Goal: Transaction & Acquisition: Download file/media

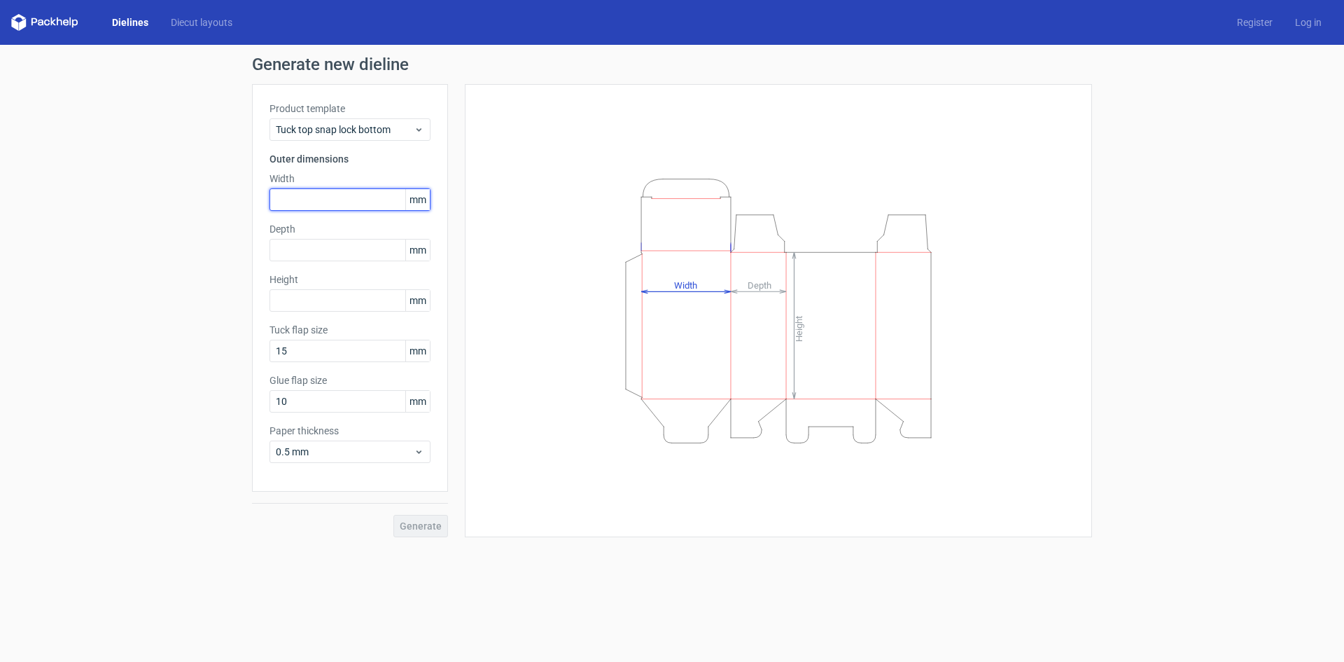
click at [342, 207] on input "text" at bounding box center [350, 199] width 161 height 22
drag, startPoint x: 348, startPoint y: 195, endPoint x: 165, endPoint y: 221, distance: 184.6
click at [165, 221] on div "Generate new dieline Product template Tuck top snap lock bottom Outer dimension…" at bounding box center [672, 296] width 1344 height 503
type input "50"
type input "25"
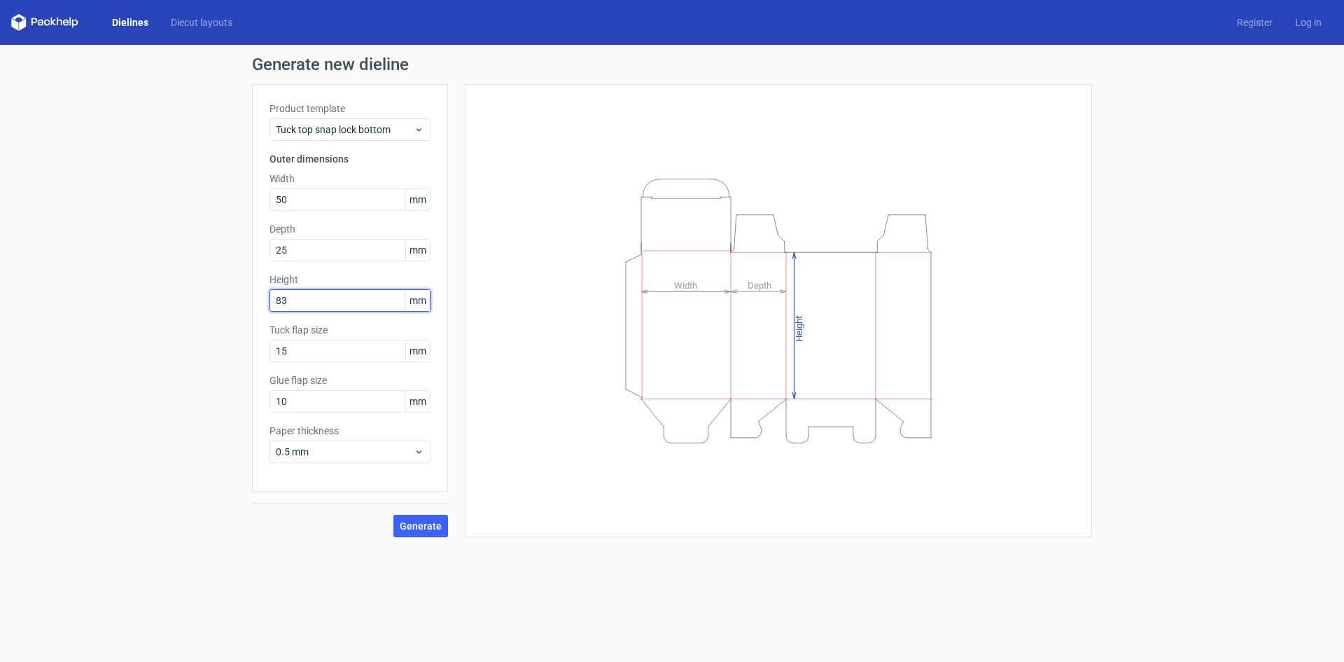
type input "83"
click at [394, 515] on button "Generate" at bounding box center [421, 526] width 55 height 22
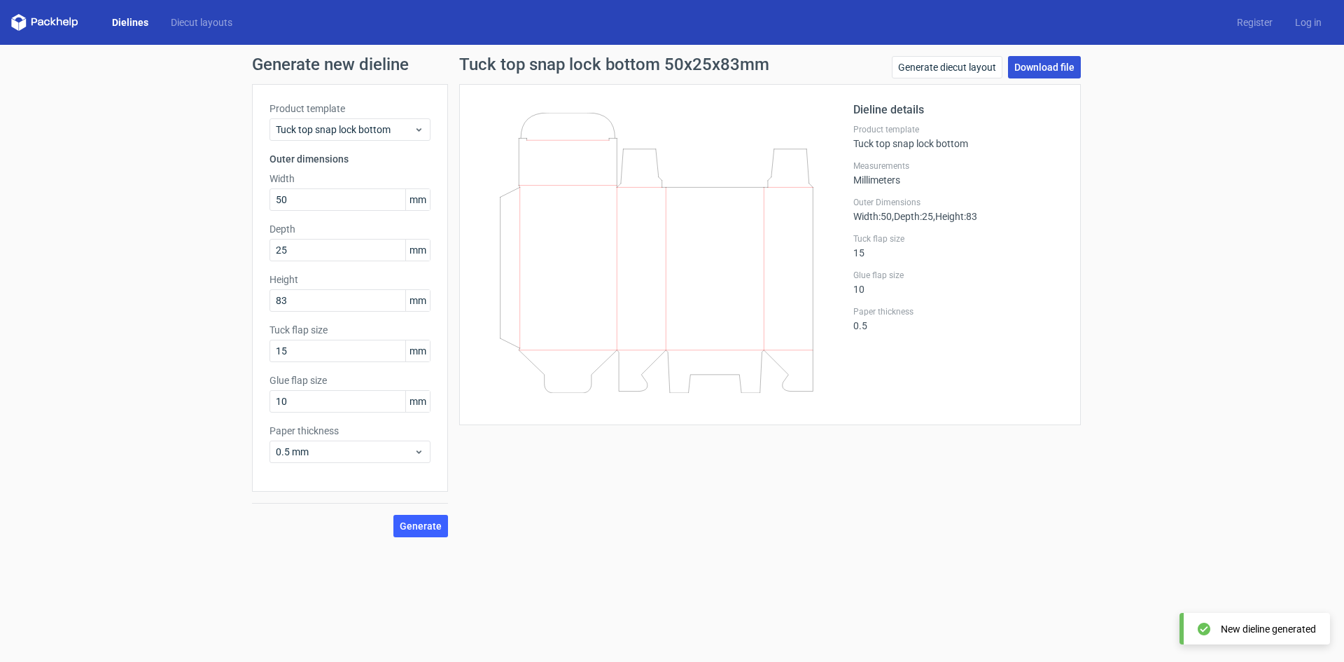
click at [1048, 69] on link "Download file" at bounding box center [1044, 67] width 73 height 22
